Goal: Task Accomplishment & Management: Complete application form

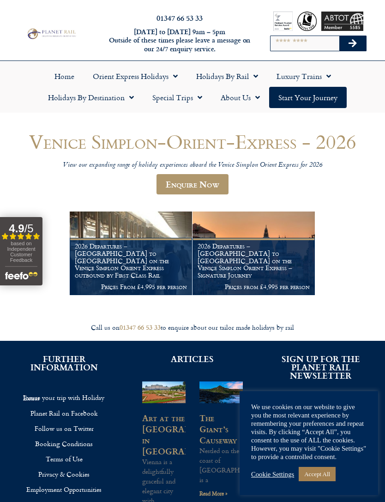
click at [216, 184] on link "Enquire Now" at bounding box center [193, 184] width 72 height 20
click at [188, 164] on p "View our expanding range of holiday experiences aboard the Venice Simplon Orien…" at bounding box center [192, 165] width 369 height 9
click at [209, 183] on link "Enquire Now" at bounding box center [193, 184] width 72 height 20
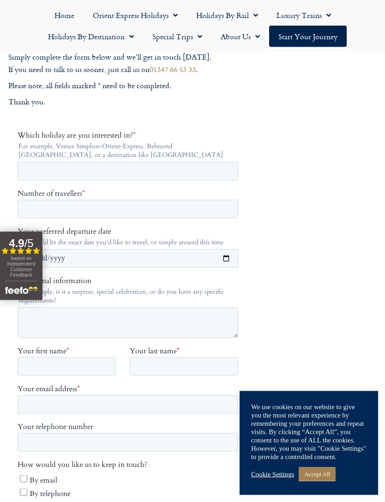
scroll to position [120, 0]
click at [60, 165] on input "Which holiday are you interested in? *" at bounding box center [128, 170] width 221 height 18
type input "**********"
click at [78, 209] on input "Number of travellers *" at bounding box center [128, 209] width 221 height 18
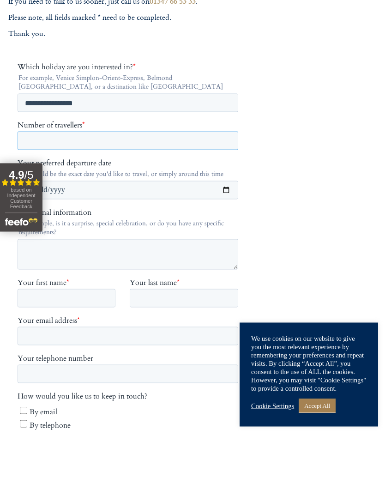
type input "*"
click at [103, 183] on input "Your preferred departure date" at bounding box center [128, 190] width 221 height 18
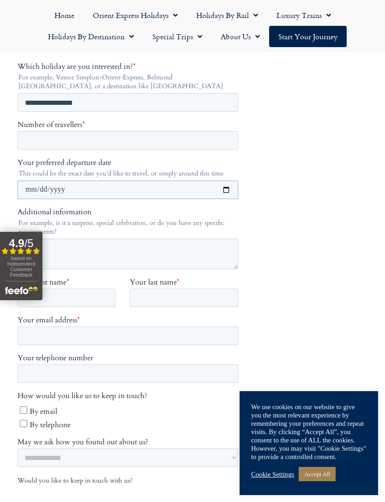
type input "**********"
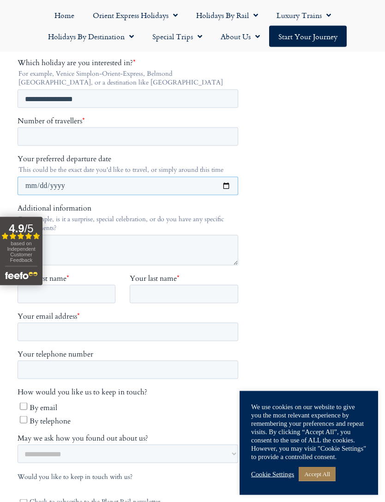
scroll to position [182, 0]
